Goal: Transaction & Acquisition: Purchase product/service

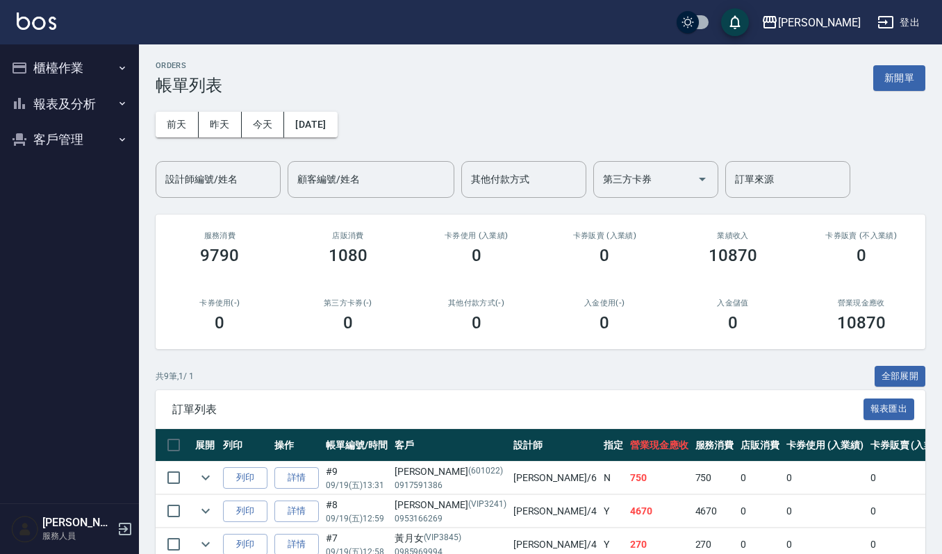
scroll to position [92, 0]
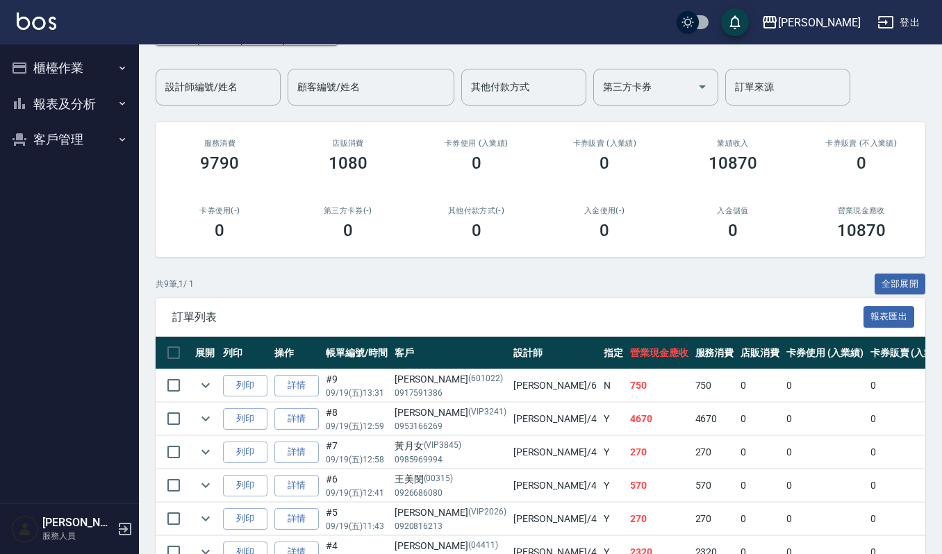
click at [74, 67] on button "櫃檯作業" at bounding box center [70, 68] width 128 height 36
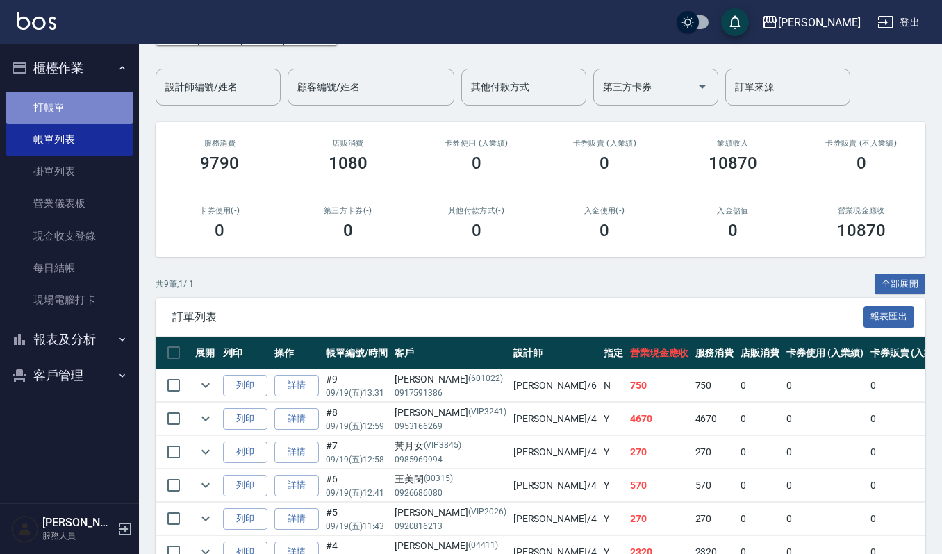
click at [75, 111] on link "打帳單" at bounding box center [70, 108] width 128 height 32
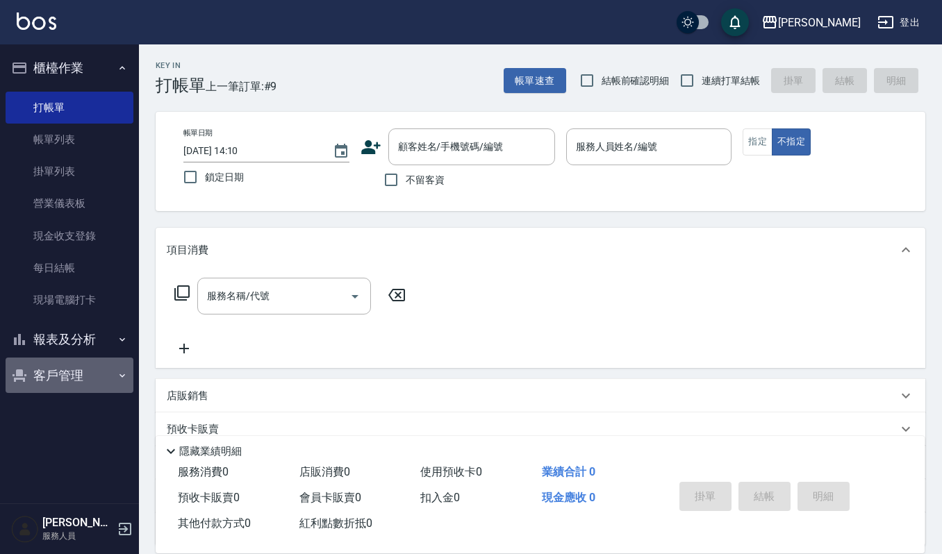
drag, startPoint x: 78, startPoint y: 376, endPoint x: 86, endPoint y: 356, distance: 20.9
click at [78, 376] on button "客戶管理" at bounding box center [70, 376] width 128 height 36
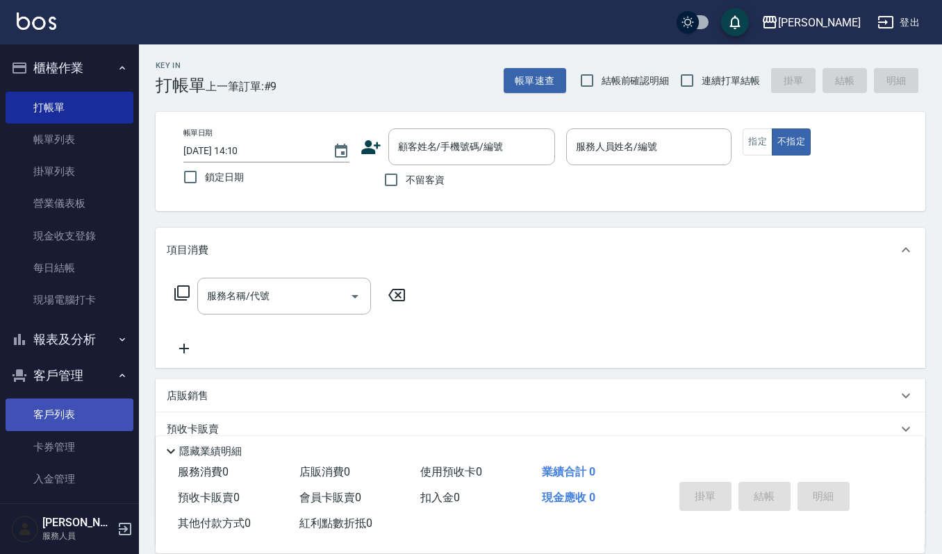
click at [65, 415] on link "客戶列表" at bounding box center [70, 415] width 128 height 32
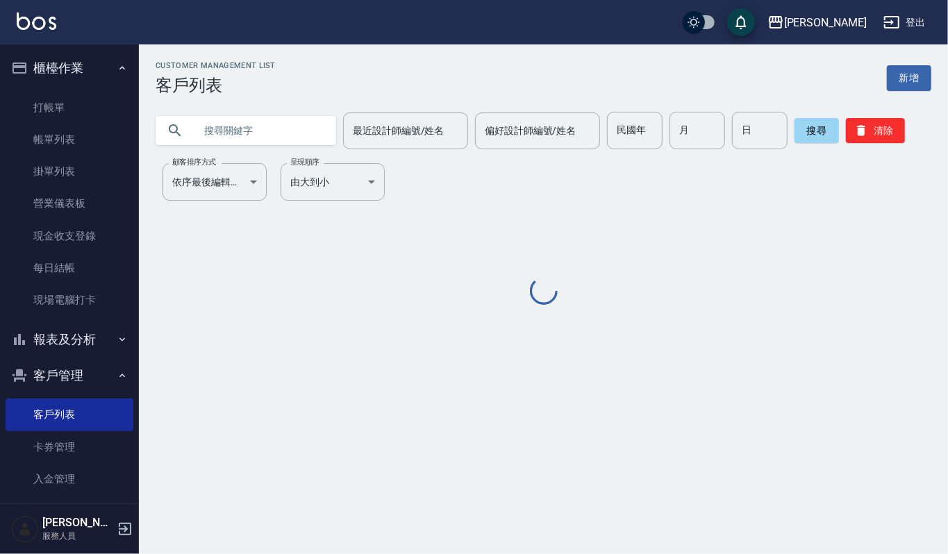
click at [271, 131] on input "text" at bounding box center [259, 130] width 131 height 37
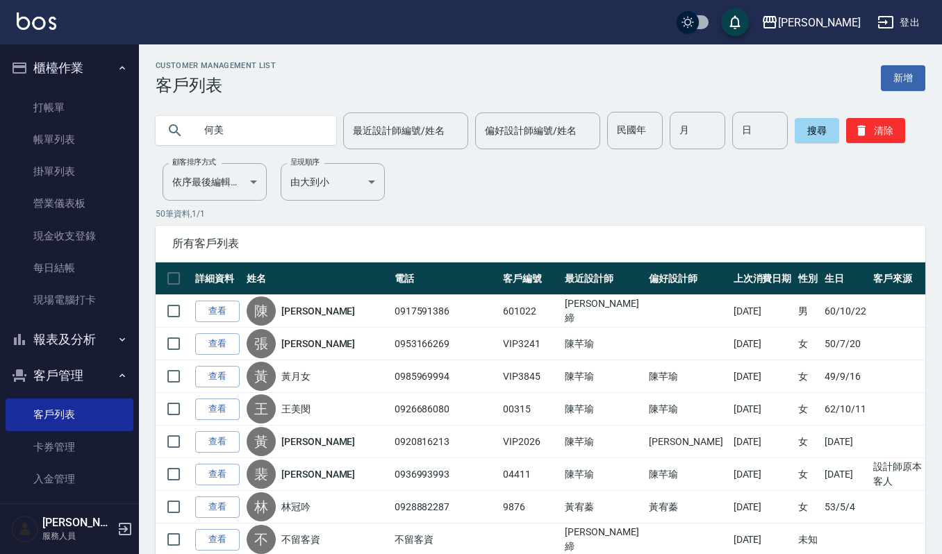
type input "何美"
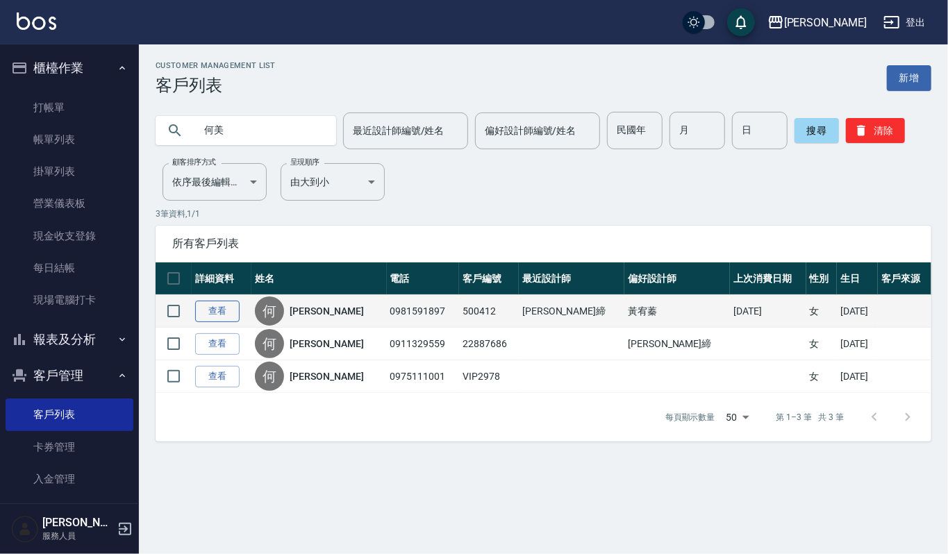
click at [229, 315] on link "查看" at bounding box center [217, 312] width 44 height 22
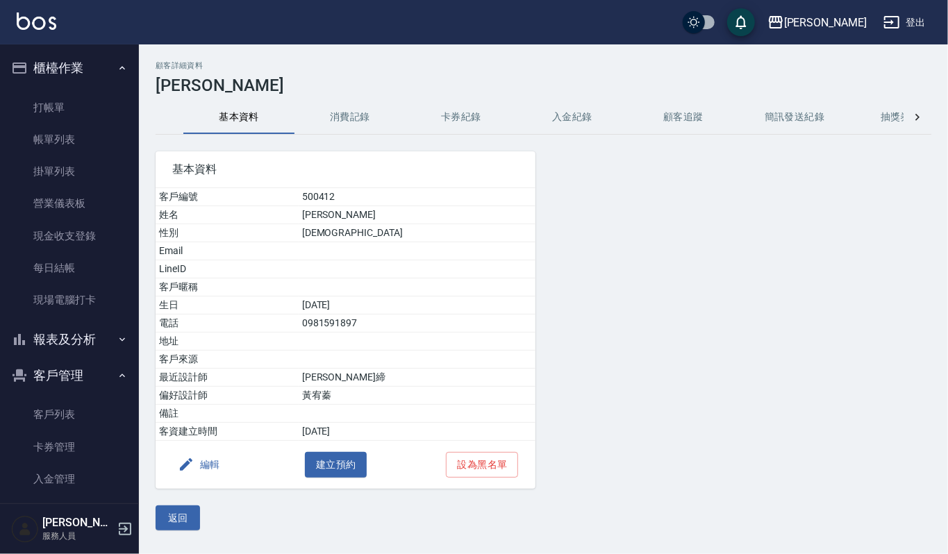
click at [349, 110] on button "消費記錄" at bounding box center [349, 117] width 111 height 33
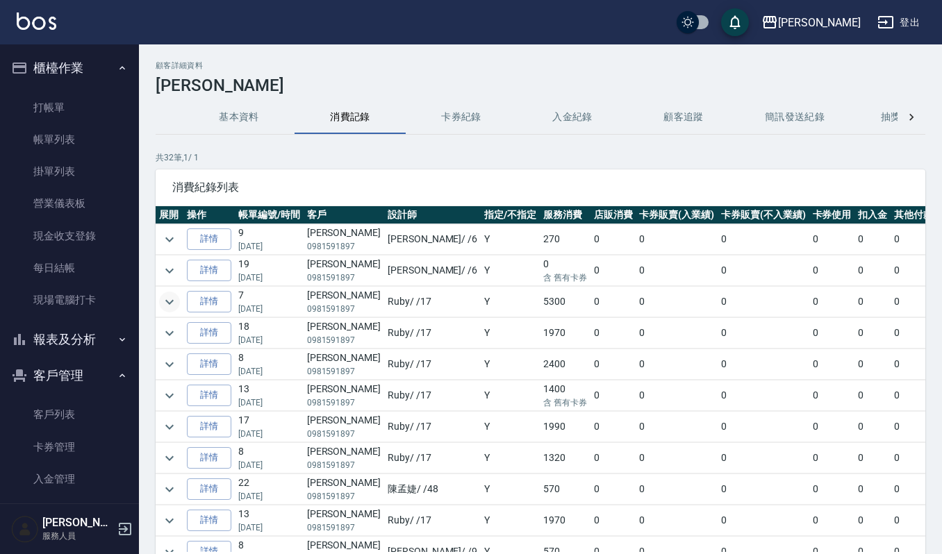
click at [170, 301] on icon "expand row" at bounding box center [169, 302] width 17 height 17
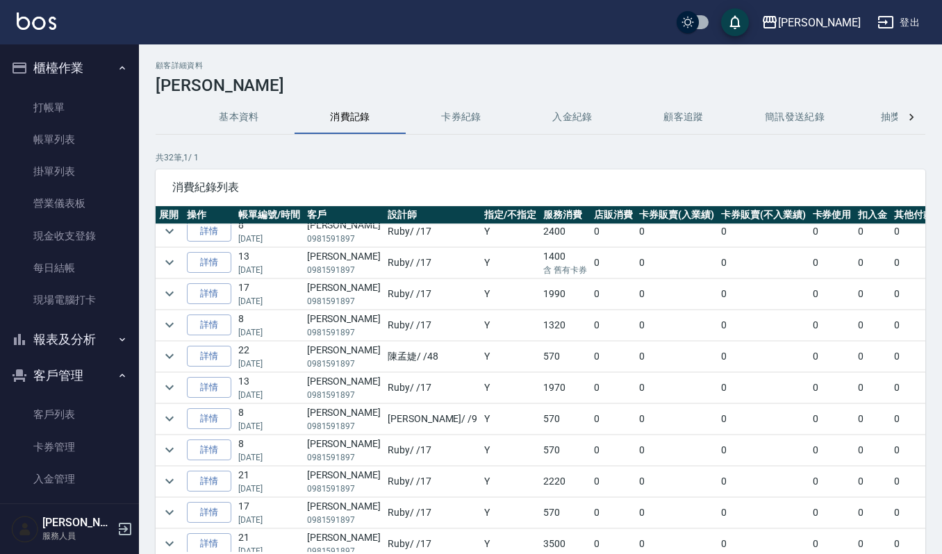
scroll to position [370, 0]
click at [171, 460] on icon "expand row" at bounding box center [169, 451] width 17 height 17
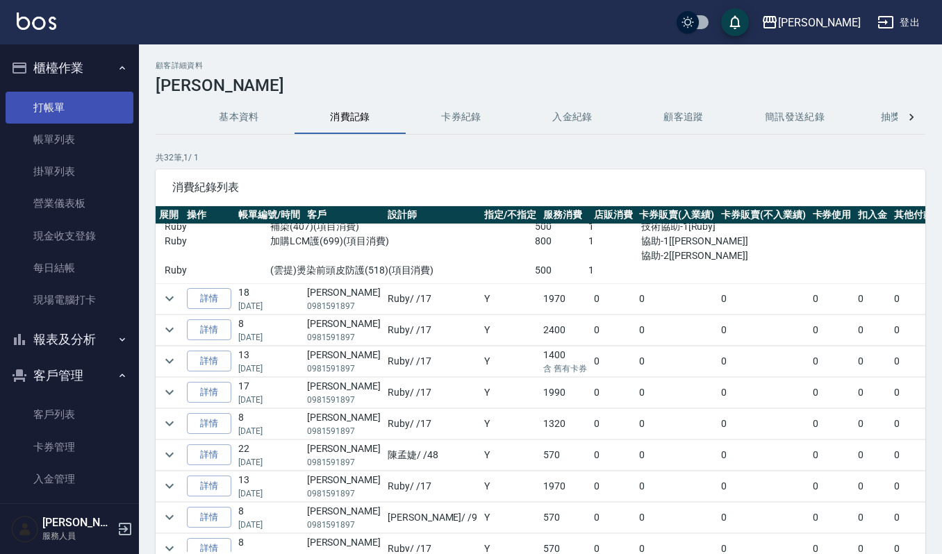
scroll to position [0, 0]
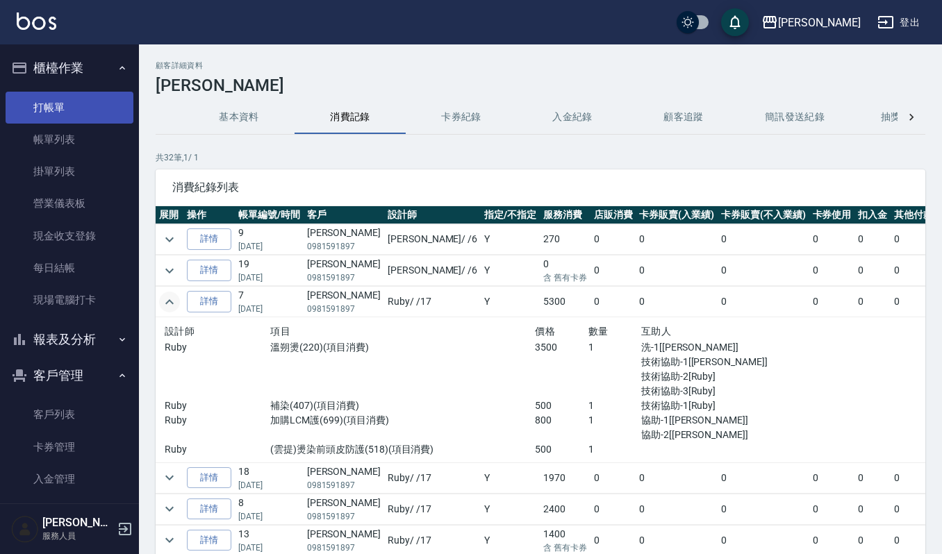
click at [49, 106] on link "打帳單" at bounding box center [70, 108] width 128 height 32
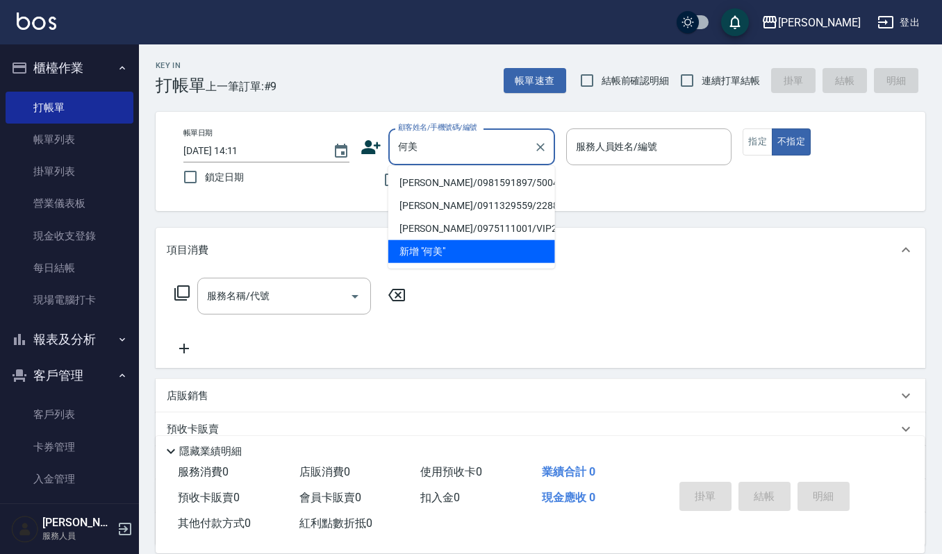
type input "[PERSON_NAME]/0981591897/500412"
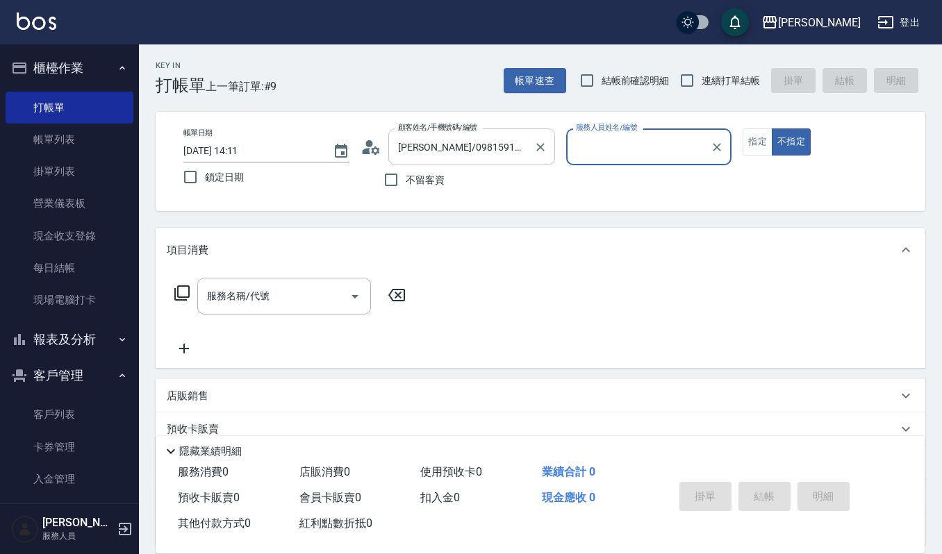
type input "Ruby-17"
click at [753, 137] on button "指定" at bounding box center [757, 141] width 30 height 27
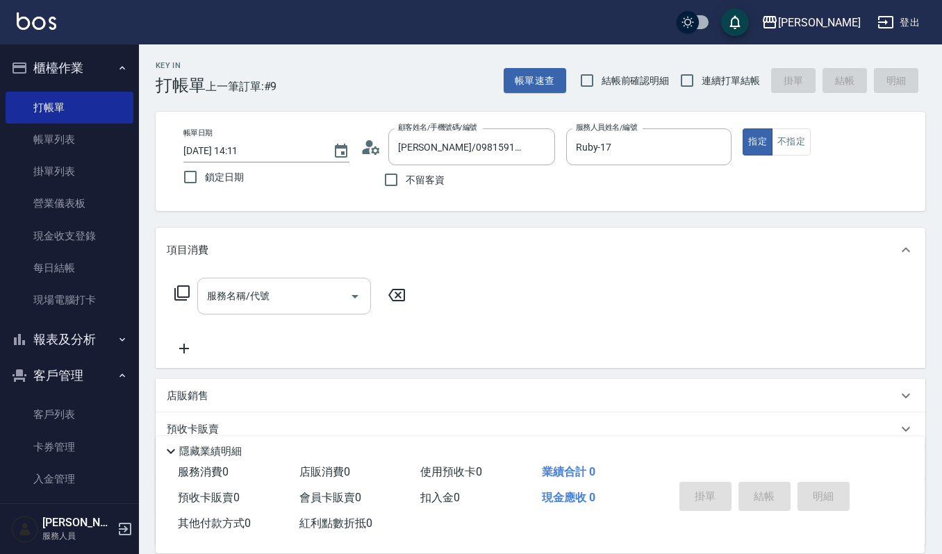
drag, startPoint x: 240, startPoint y: 298, endPoint x: 265, endPoint y: 294, distance: 25.9
click at [240, 298] on input "服務名稱/代號" at bounding box center [273, 296] width 140 height 24
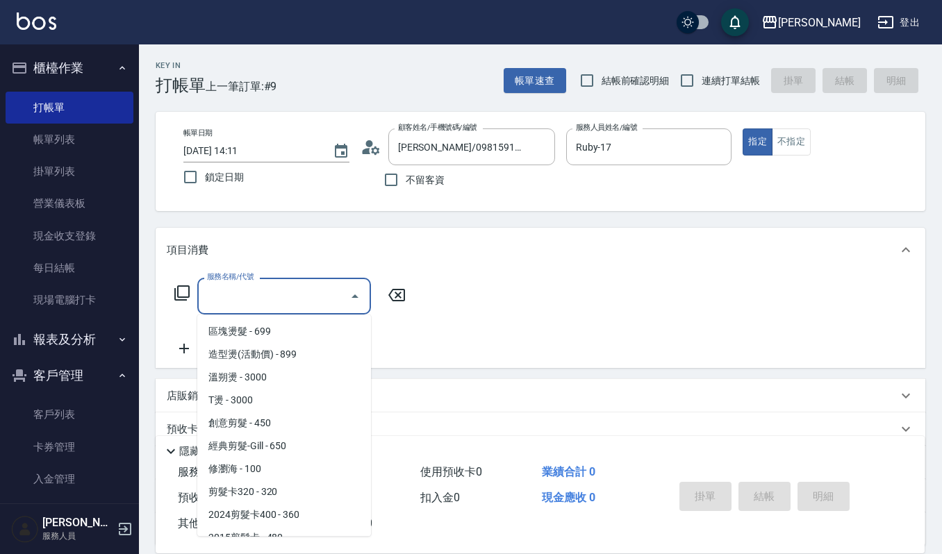
scroll to position [370, 0]
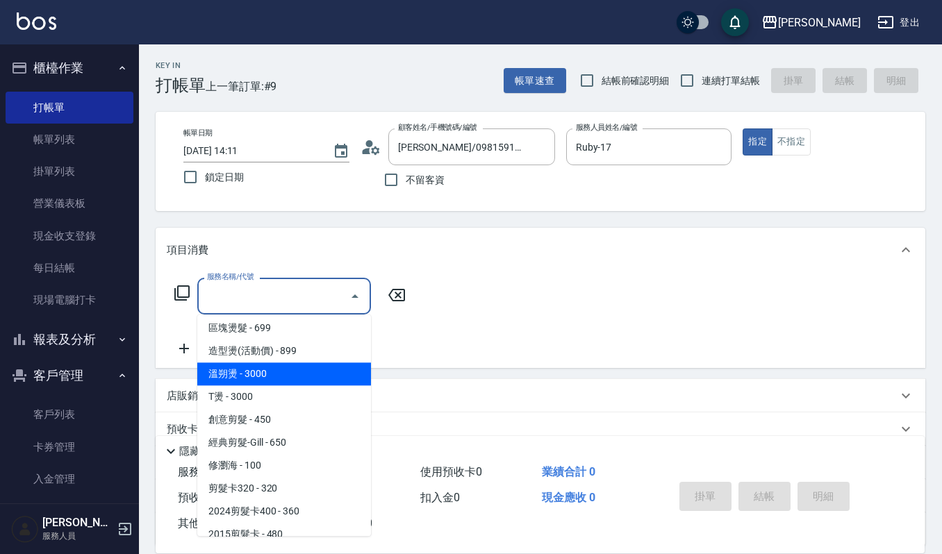
click at [262, 381] on span "溫朔燙 - 3000" at bounding box center [284, 373] width 174 height 23
type input "溫朔燙(220)"
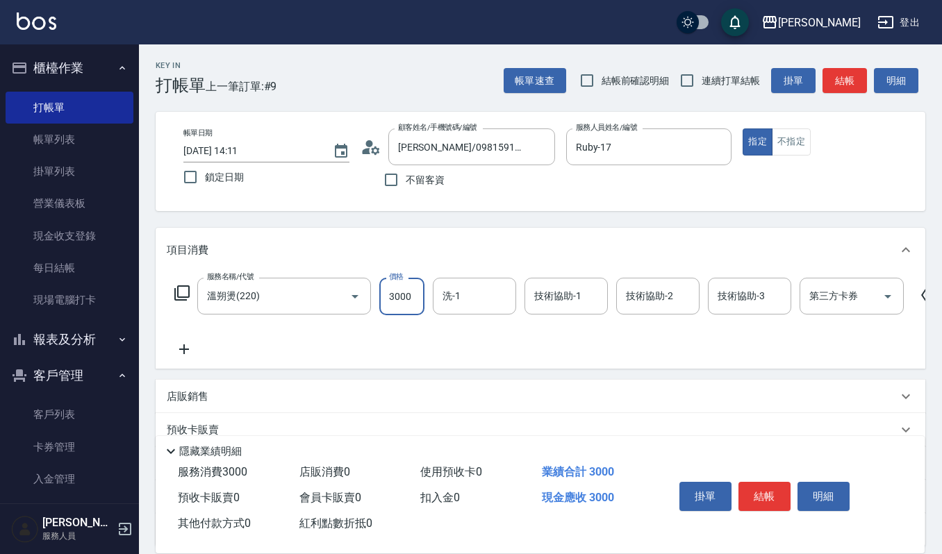
click at [406, 295] on input "3000" at bounding box center [401, 296] width 45 height 37
type input "3500"
type input "宜芳-22"
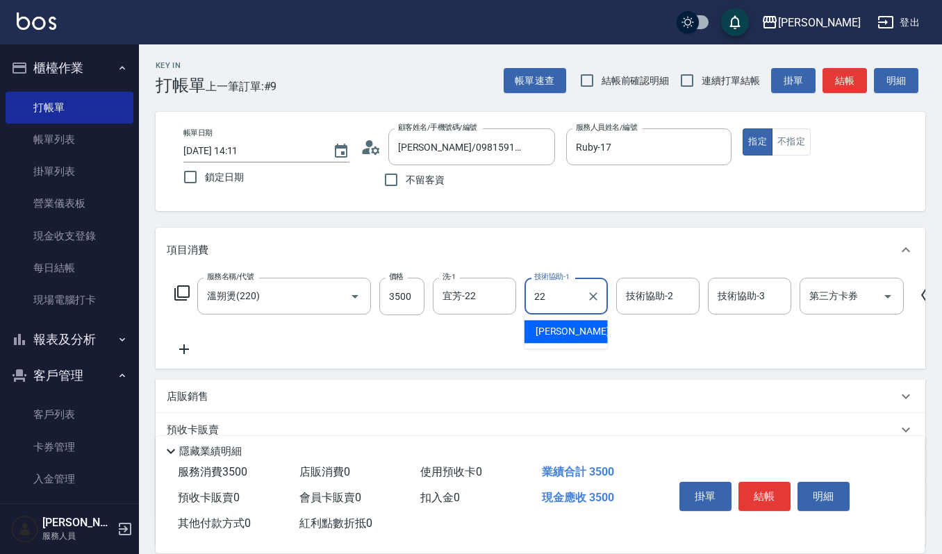
type input "宜芳-22"
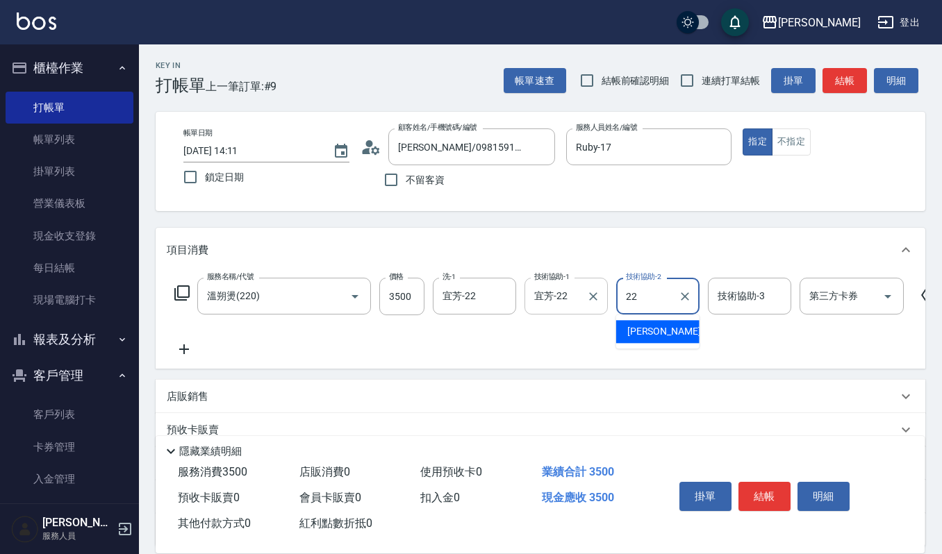
type input "宜芳-22"
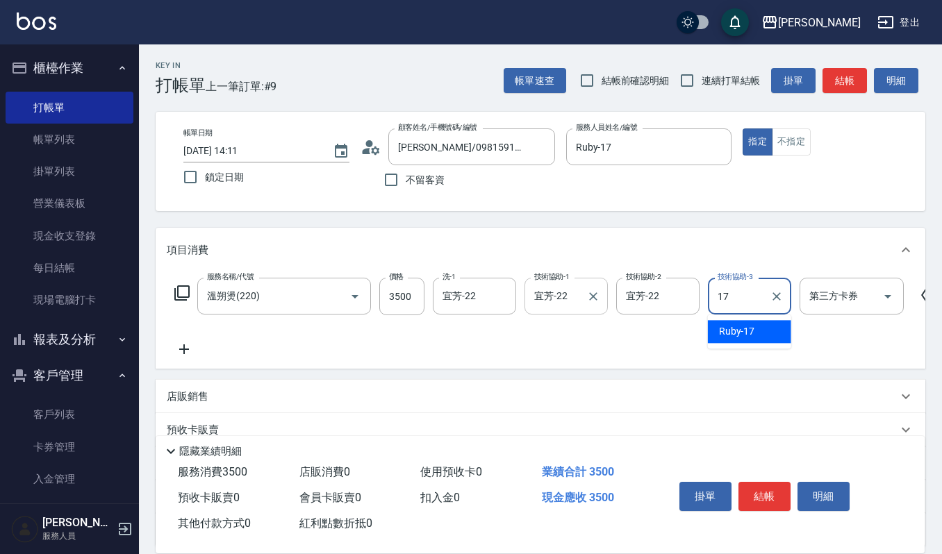
type input "Ruby-17"
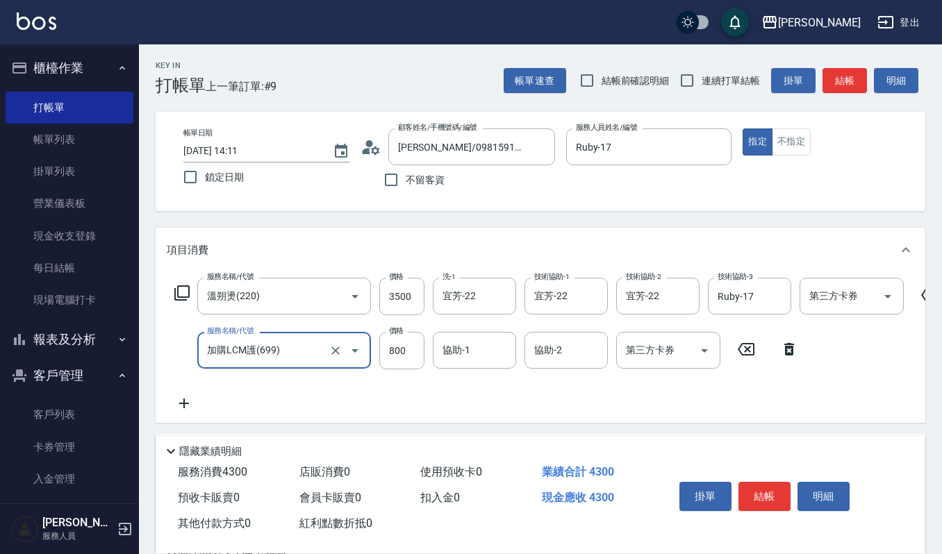
type input "加購LCM護(699)"
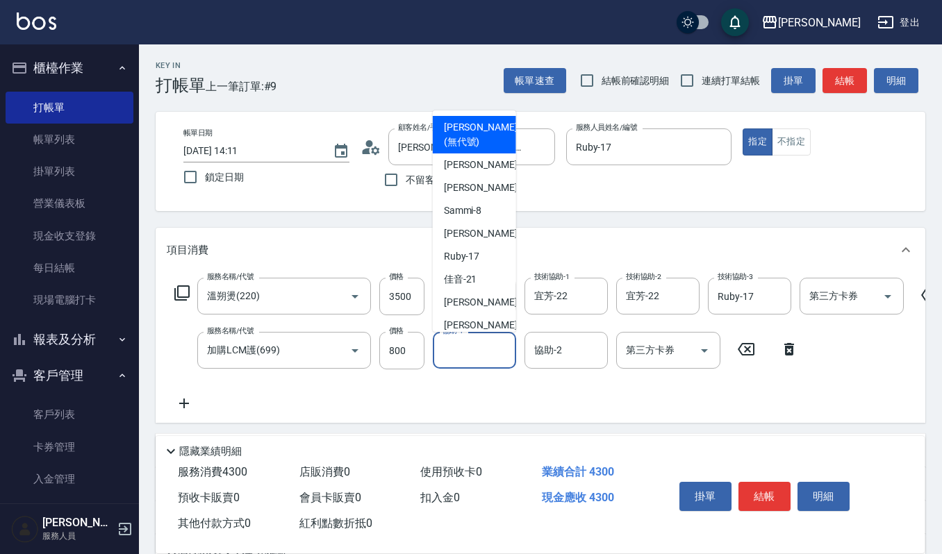
click at [456, 348] on input "協助-1" at bounding box center [474, 350] width 71 height 24
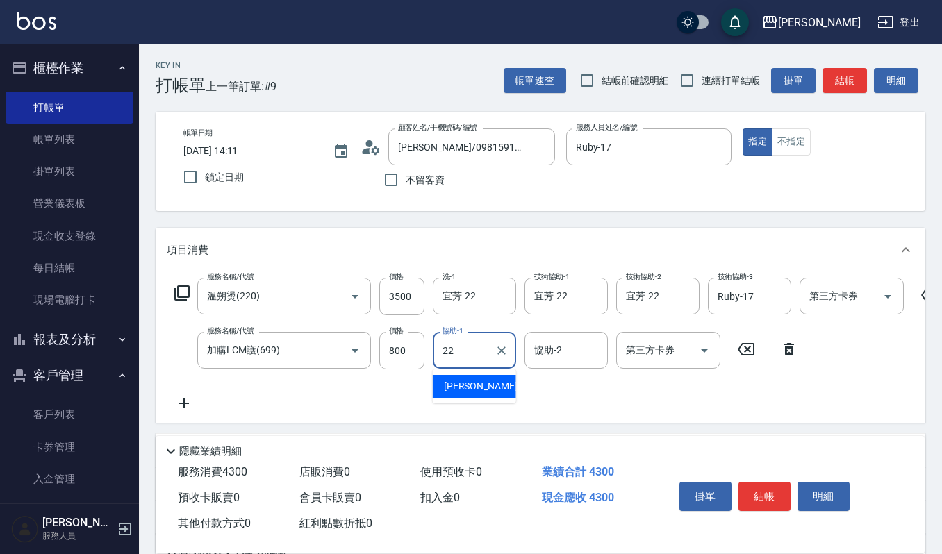
type input "宜芳-22"
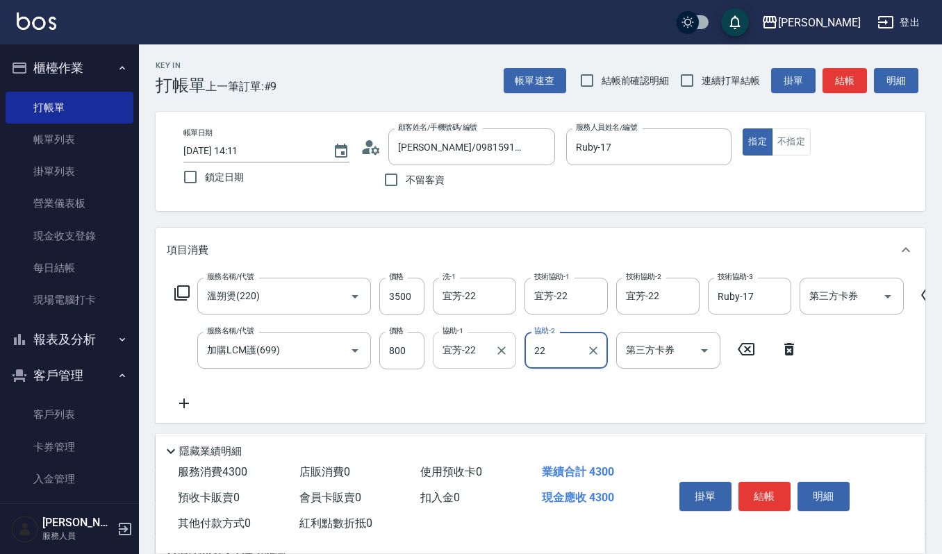
type input "宜芳-22"
click at [840, 497] on button "明細" at bounding box center [823, 496] width 52 height 29
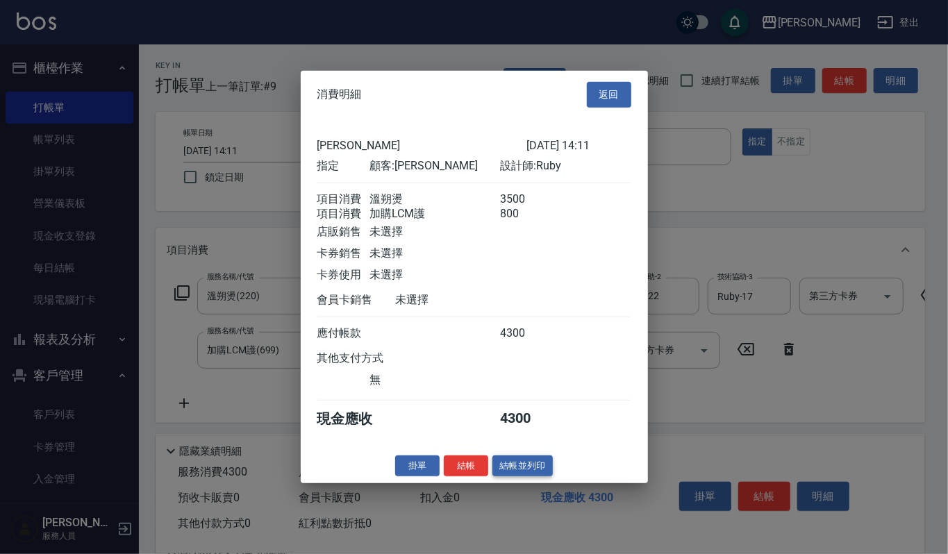
click at [521, 476] on button "結帳並列印" at bounding box center [522, 466] width 60 height 22
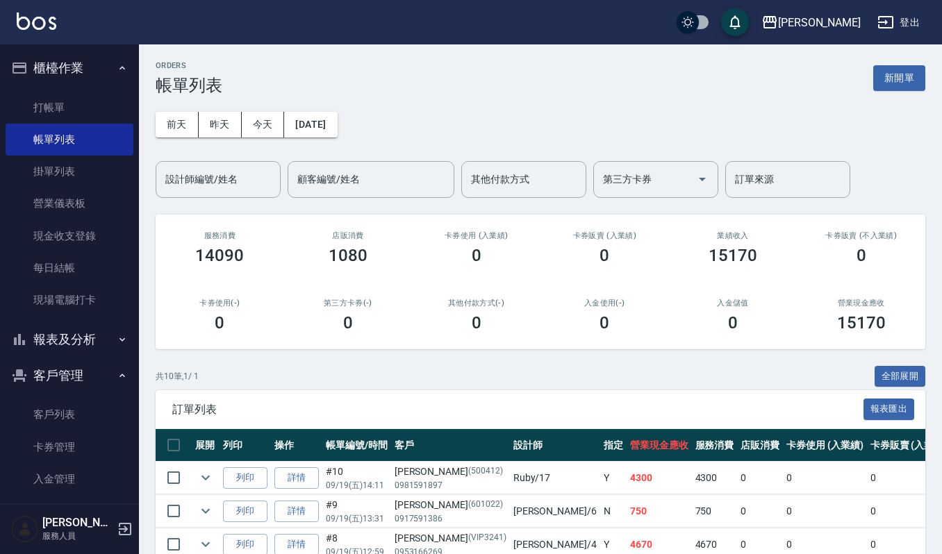
click at [74, 337] on button "報表及分析" at bounding box center [70, 340] width 128 height 36
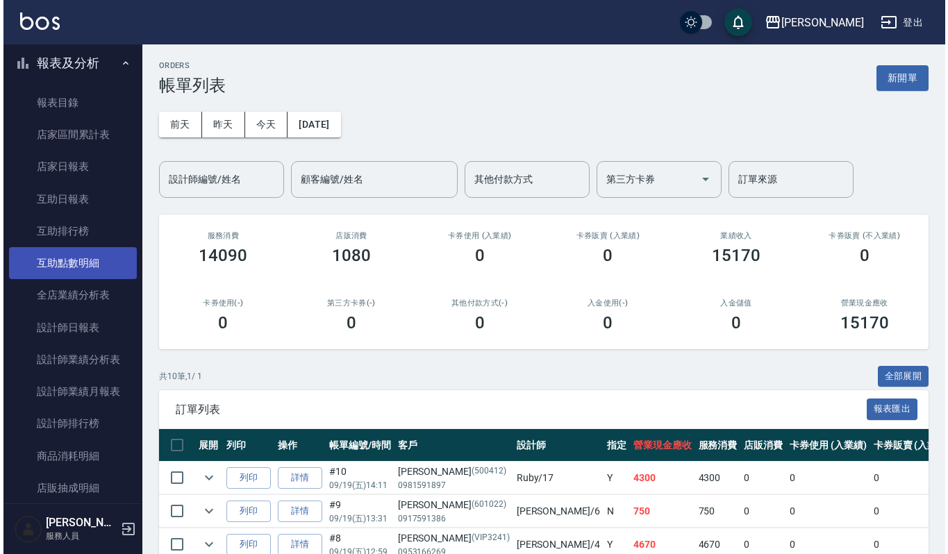
scroll to position [278, 0]
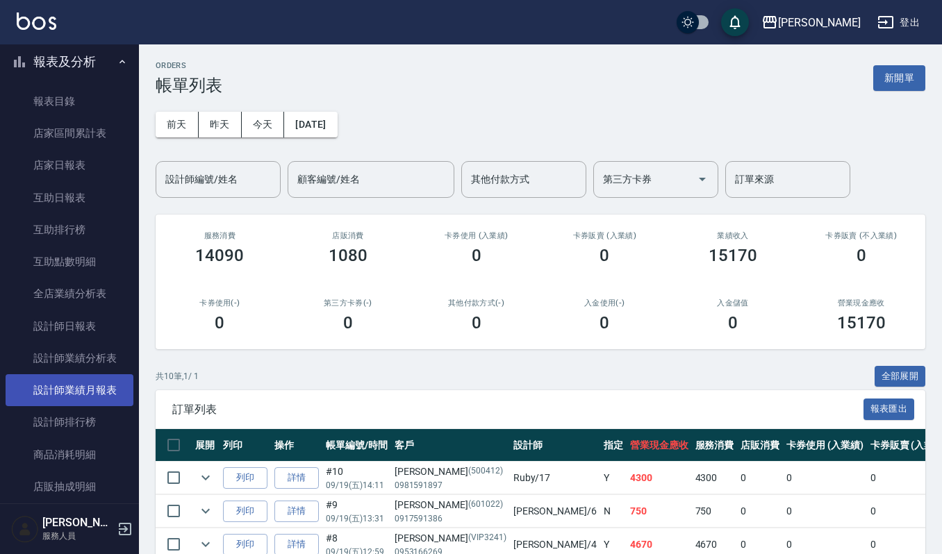
click at [83, 392] on link "設計師業績月報表" at bounding box center [70, 390] width 128 height 32
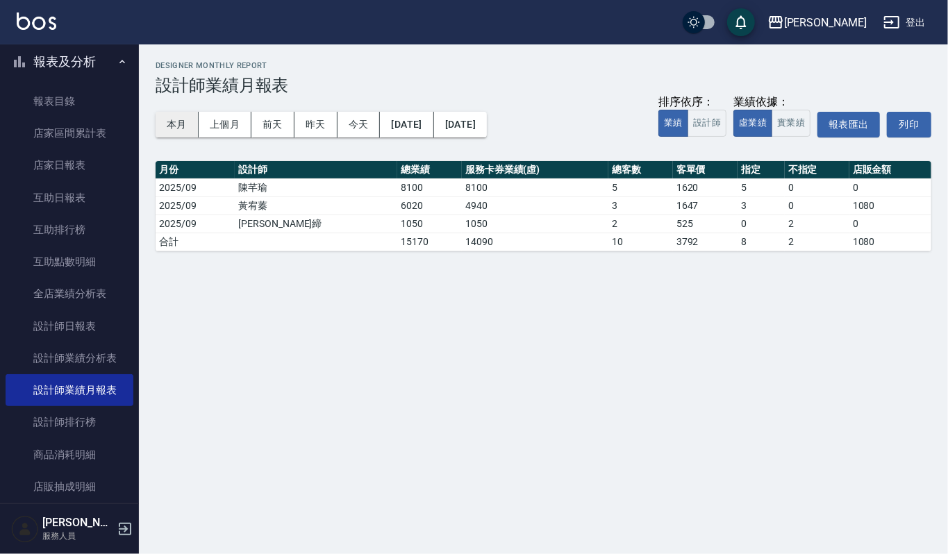
click at [185, 118] on button "本月" at bounding box center [177, 125] width 43 height 26
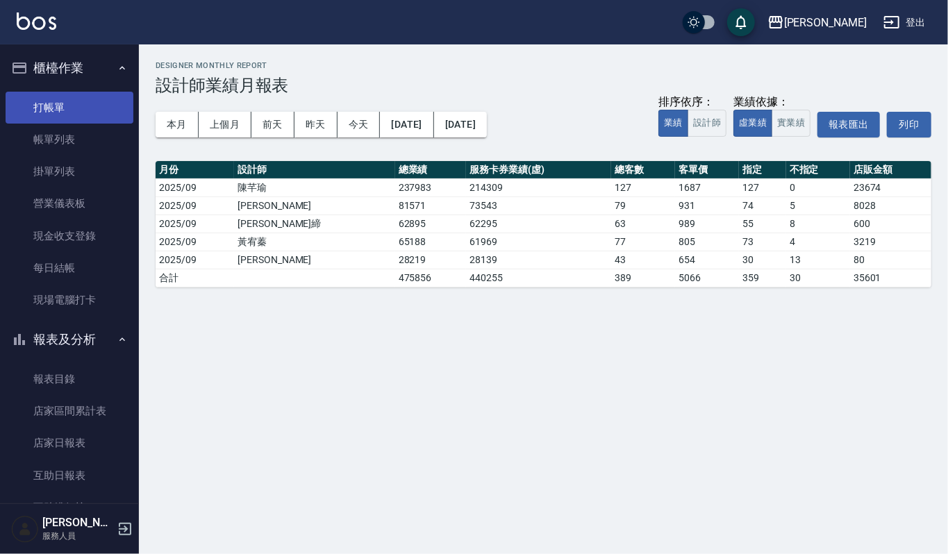
click at [57, 97] on link "打帳單" at bounding box center [70, 108] width 128 height 32
